Goal: Transaction & Acquisition: Download file/media

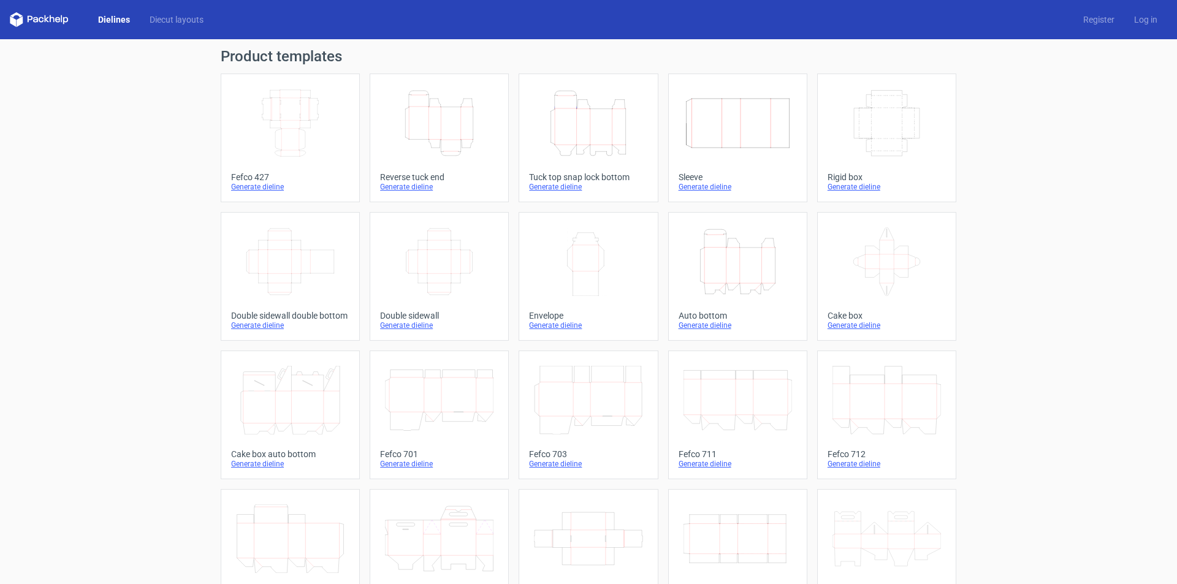
click at [250, 177] on div "Fefco 427" at bounding box center [290, 177] width 118 height 10
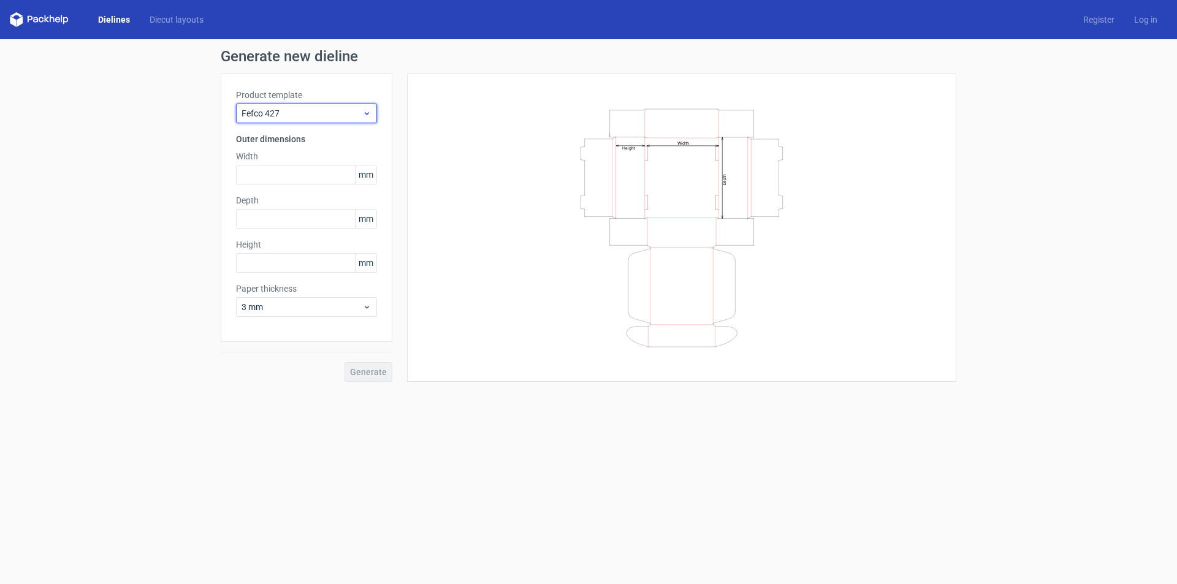
click at [302, 119] on span "Fefco 427" at bounding box center [302, 113] width 121 height 12
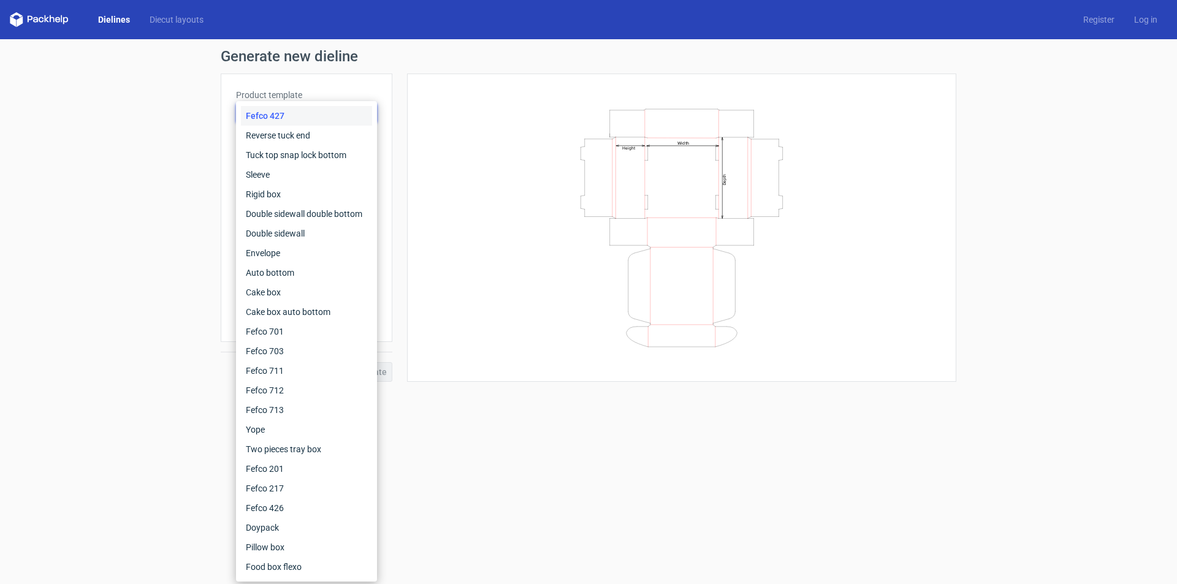
click at [302, 118] on div "Fefco 427" at bounding box center [306, 116] width 131 height 20
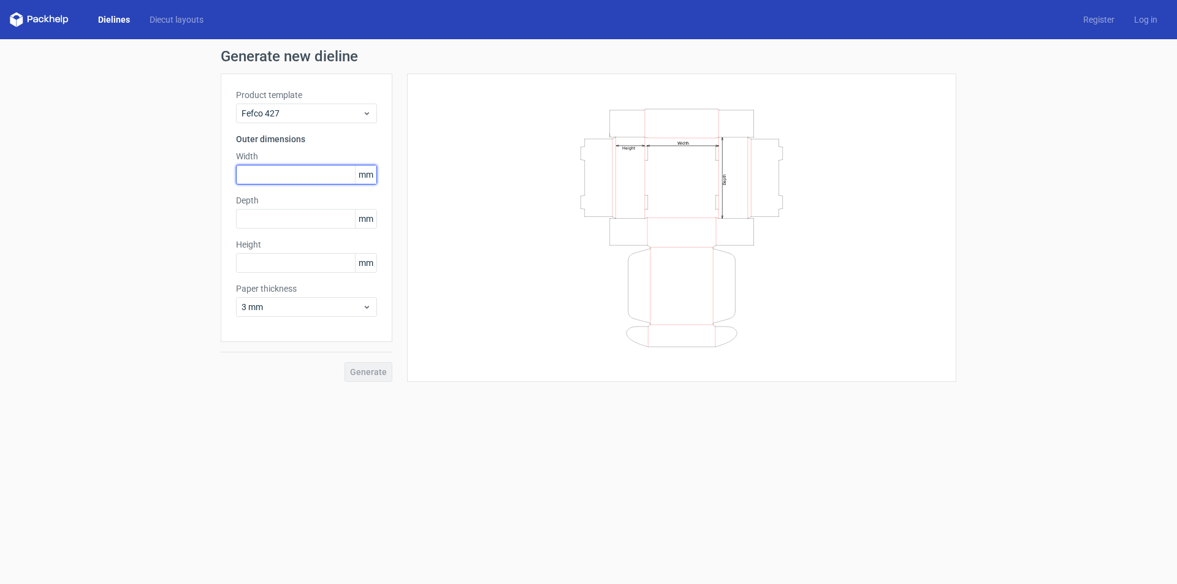
click at [293, 167] on input "text" at bounding box center [306, 175] width 141 height 20
type input "290"
click at [285, 213] on input "text" at bounding box center [306, 219] width 141 height 20
type input "190"
click at [275, 259] on input "text" at bounding box center [306, 263] width 141 height 20
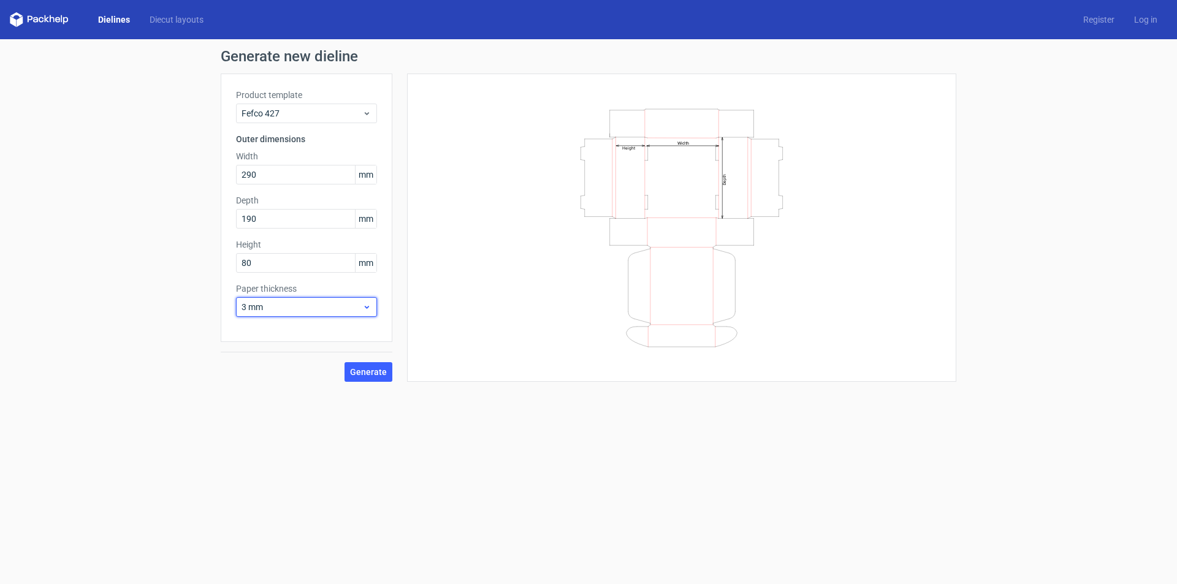
click at [288, 310] on span "3 mm" at bounding box center [302, 307] width 121 height 12
click at [264, 434] on div "4 mm" at bounding box center [306, 433] width 131 height 20
click at [373, 370] on span "Generate" at bounding box center [368, 372] width 37 height 9
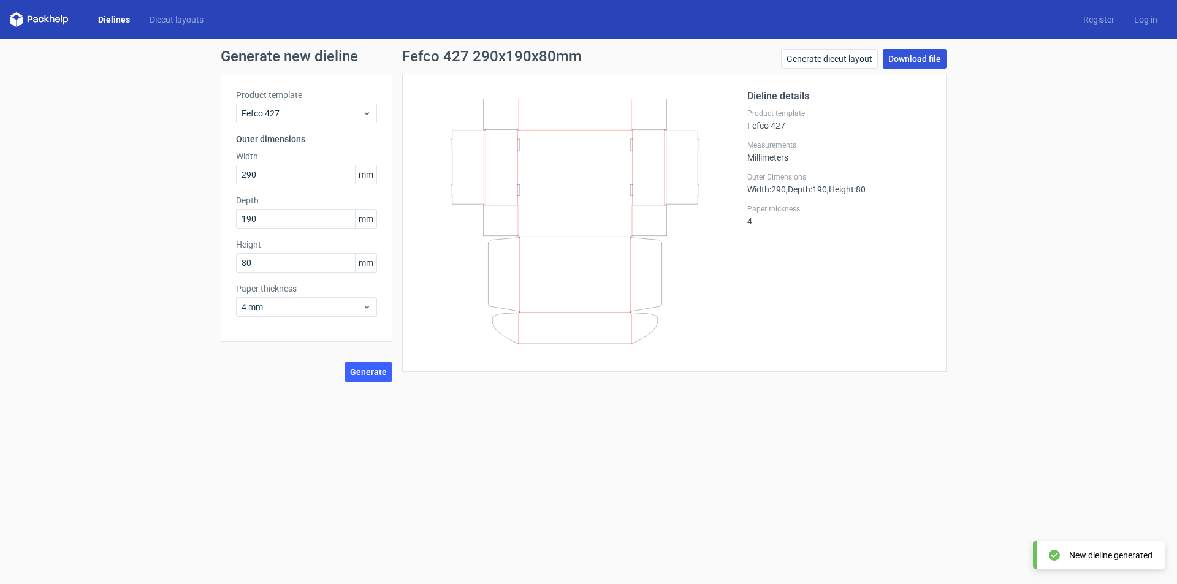
click at [922, 55] on link "Download file" at bounding box center [915, 59] width 64 height 20
click at [23, 283] on div "Generate new dieline Product template Fefco 427 Outer dimensions Width 290 mm D…" at bounding box center [588, 215] width 1177 height 353
type input "70"
click at [289, 305] on span "4 mm" at bounding box center [302, 307] width 121 height 12
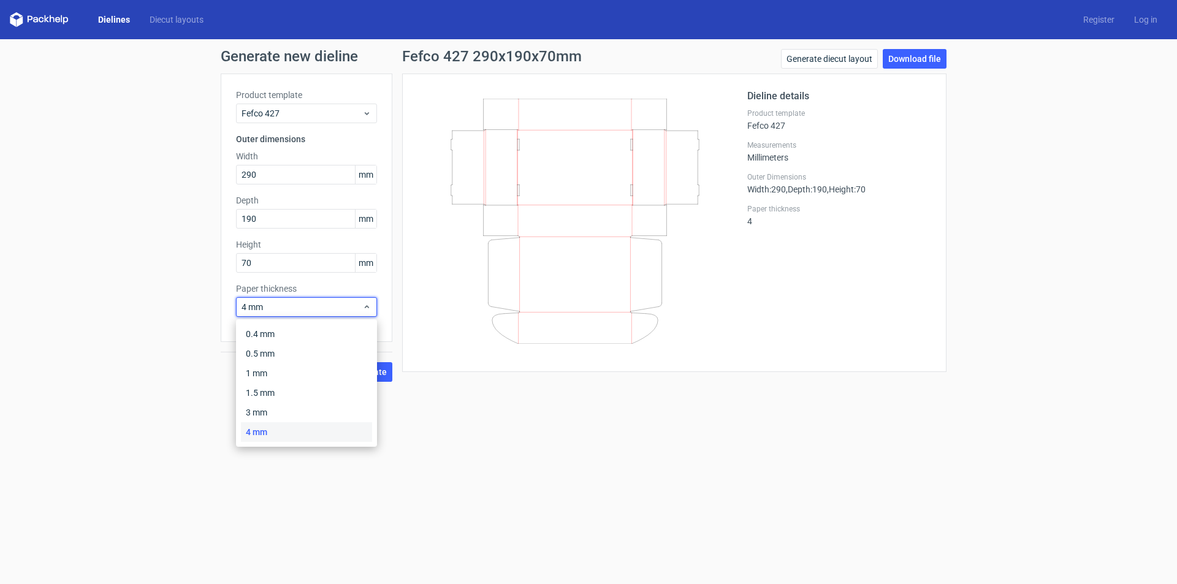
click at [264, 429] on div "4 mm" at bounding box center [306, 433] width 131 height 20
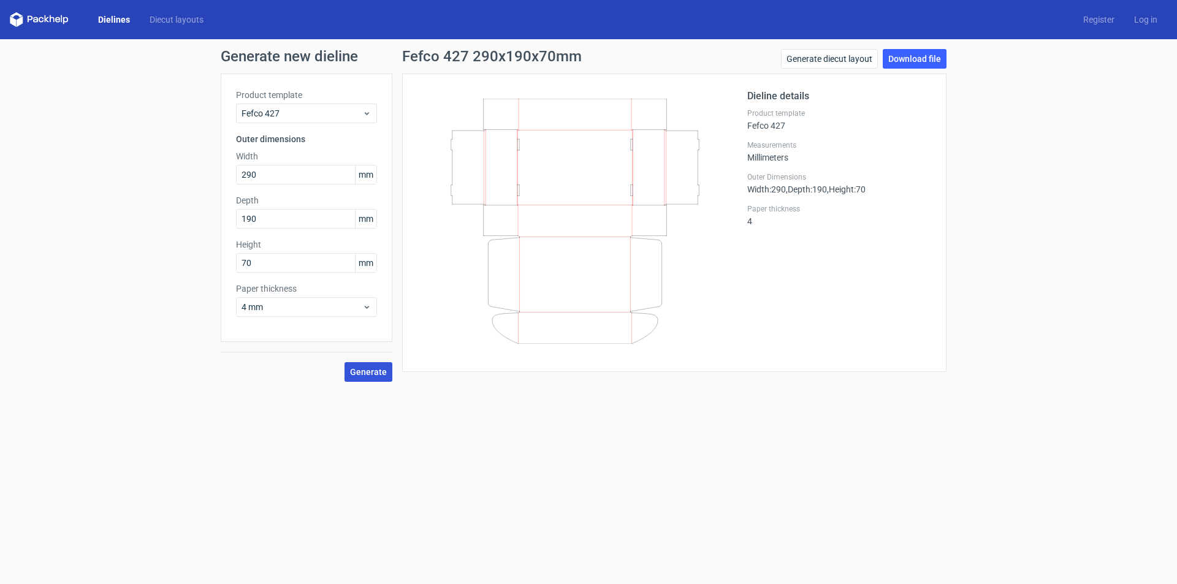
click at [361, 373] on span "Generate" at bounding box center [368, 372] width 37 height 9
click at [914, 57] on link "Download file" at bounding box center [915, 59] width 64 height 20
